Goal: Check status: Check status

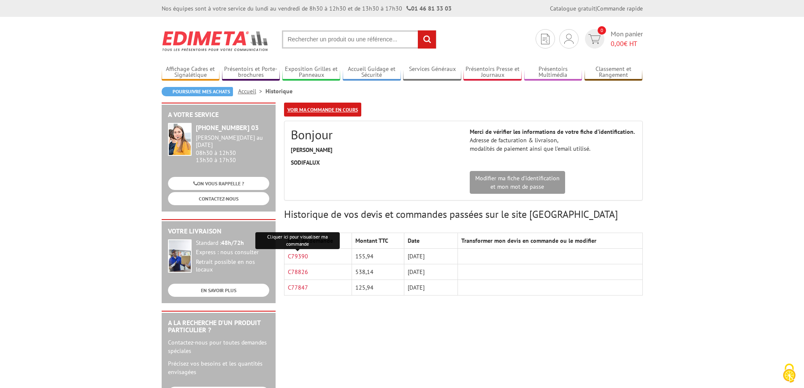
click at [333, 111] on link "Voir ma commande en cours" at bounding box center [322, 110] width 77 height 14
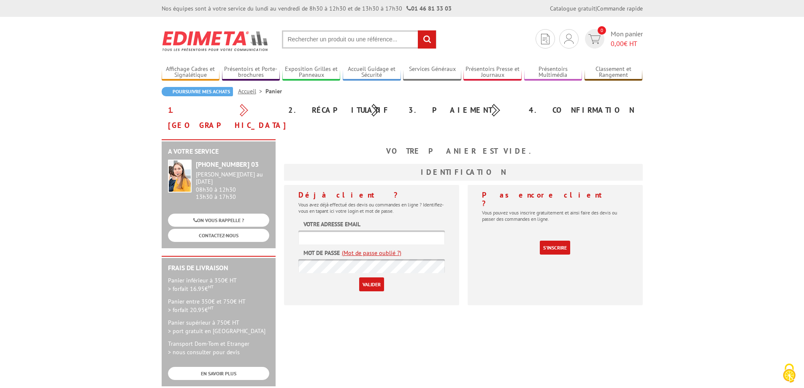
type input "[EMAIL_ADDRESS][DOMAIN_NAME]"
click at [379, 277] on input "Valider" at bounding box center [371, 284] width 25 height 14
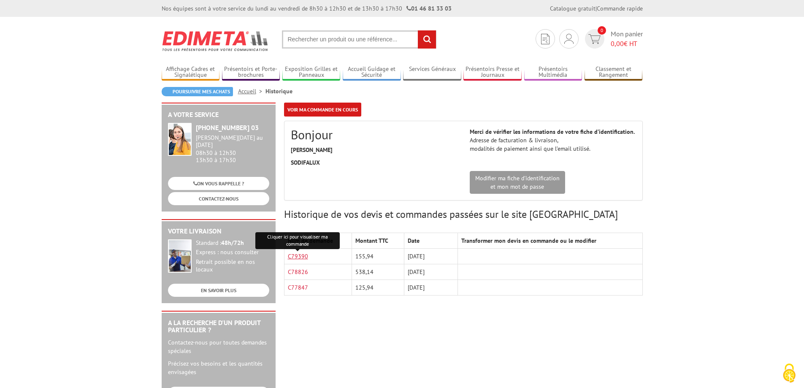
click at [293, 258] on link "C79390" at bounding box center [298, 256] width 20 height 8
